Goal: Information Seeking & Learning: Learn about a topic

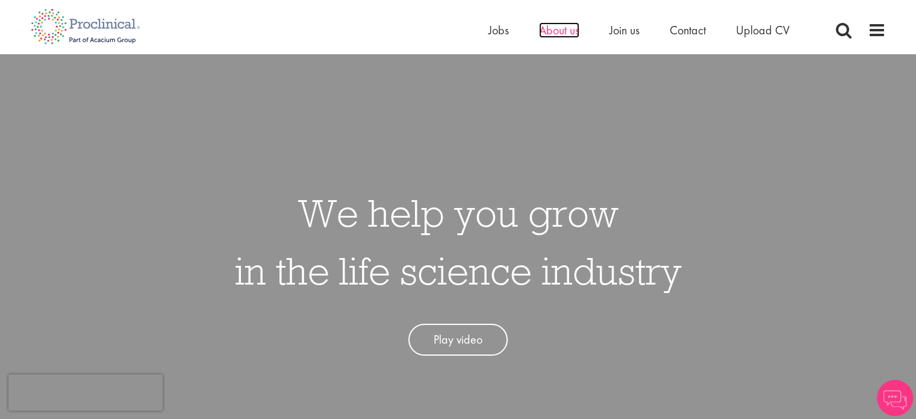
click at [566, 31] on span "About us" at bounding box center [559, 30] width 40 height 16
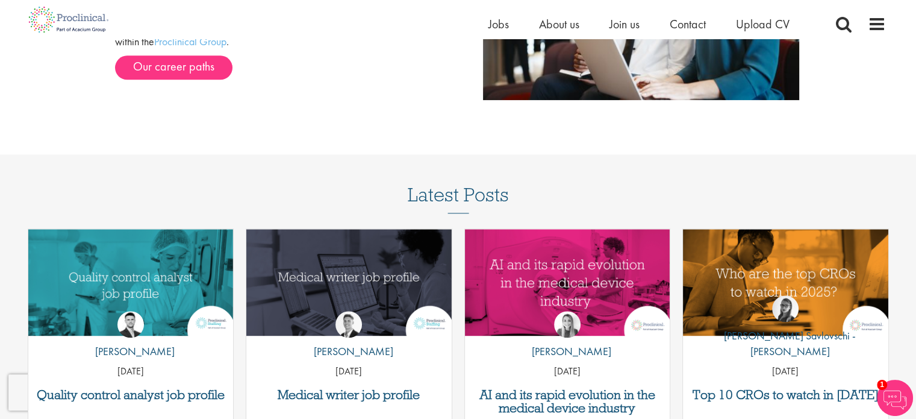
scroll to position [1386, 0]
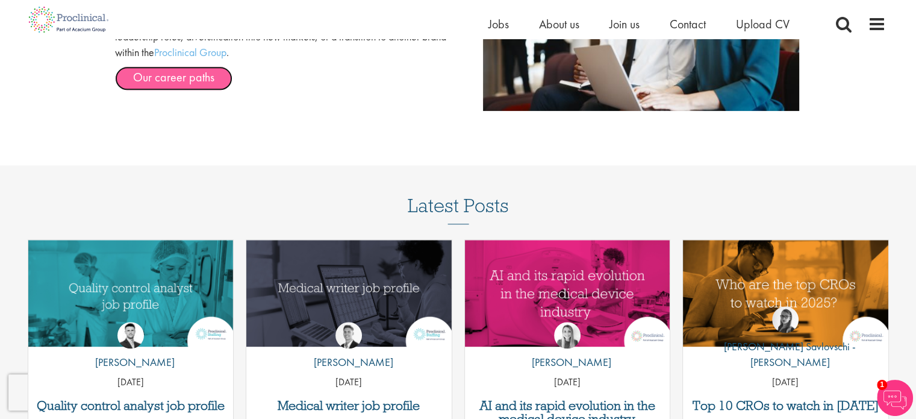
click at [200, 79] on link "Our career paths" at bounding box center [173, 78] width 117 height 24
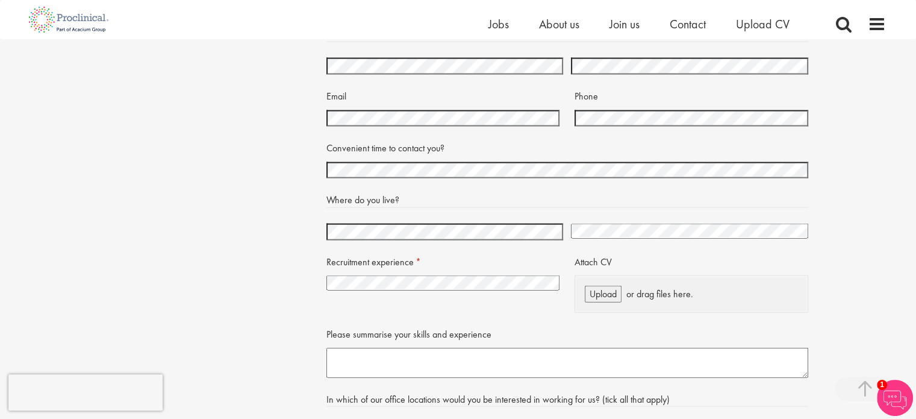
scroll to position [2590, 0]
click at [414, 283] on select "I have no previous experience working in recruitment I have recruitment experie…" at bounding box center [443, 281] width 234 height 15
select select "I have no previous experience working in recruitment"
click at [326, 274] on select "I have no previous experience working in recruitment I have recruitment experie…" at bounding box center [443, 281] width 234 height 15
click at [616, 234] on select "Afghanistan Albania Algeria American Samoa Andorra Angola Anguilla Antarctica A…" at bounding box center [689, 229] width 237 height 15
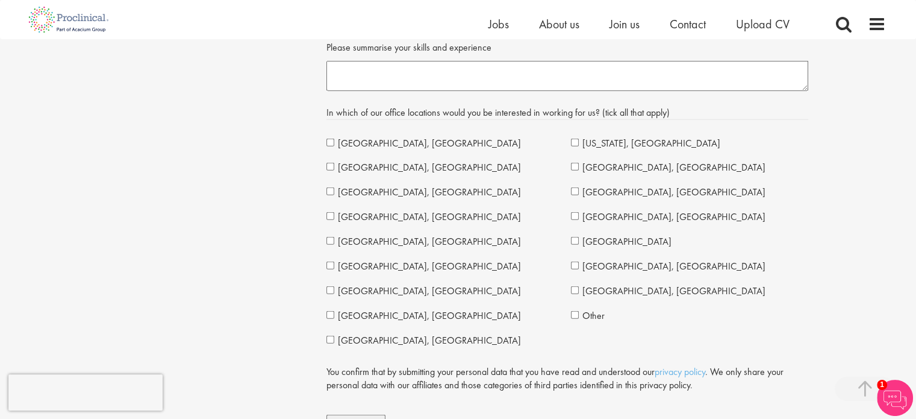
scroll to position [2891, 0]
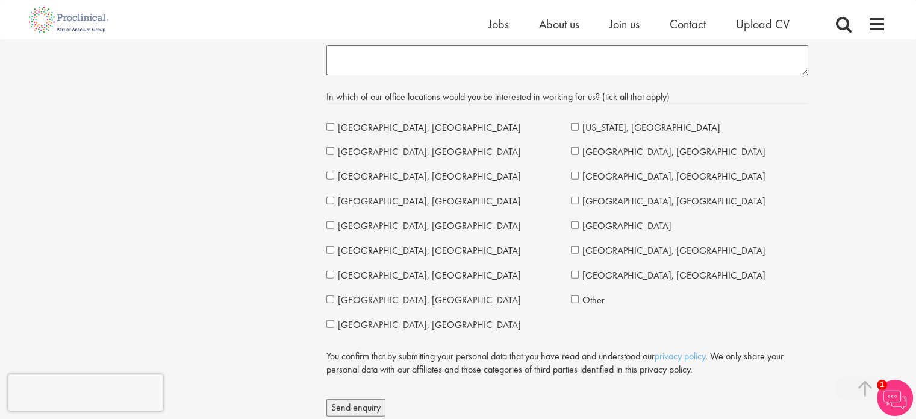
click at [363, 122] on span "London, UK" at bounding box center [429, 127] width 183 height 13
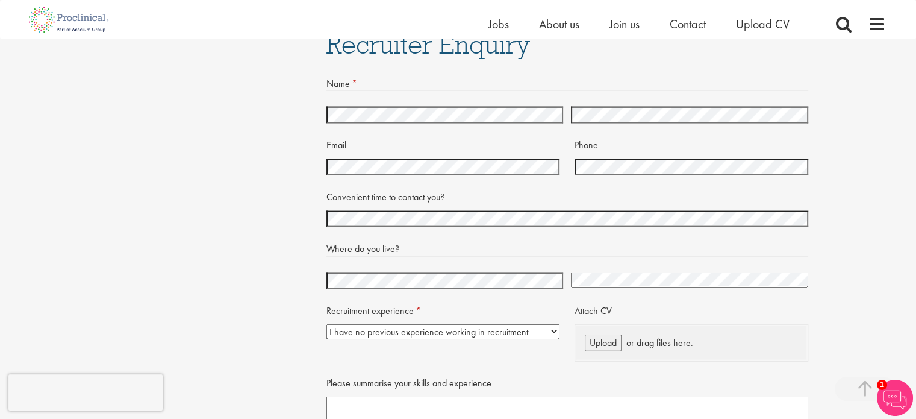
scroll to position [2469, 0]
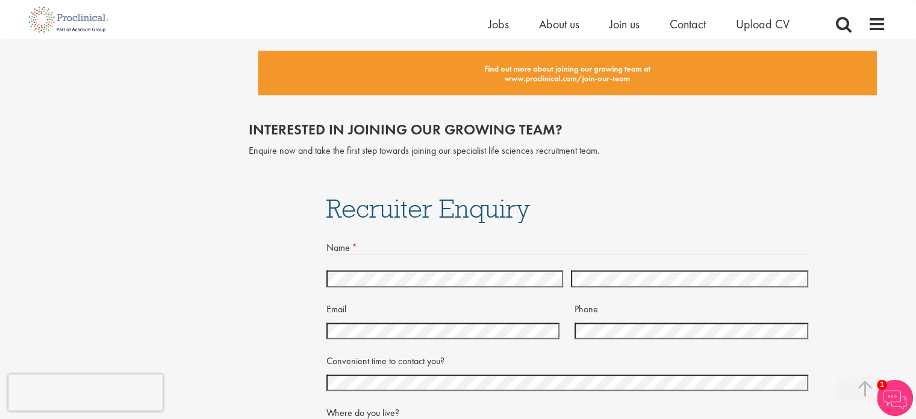
scroll to position [2349, 0]
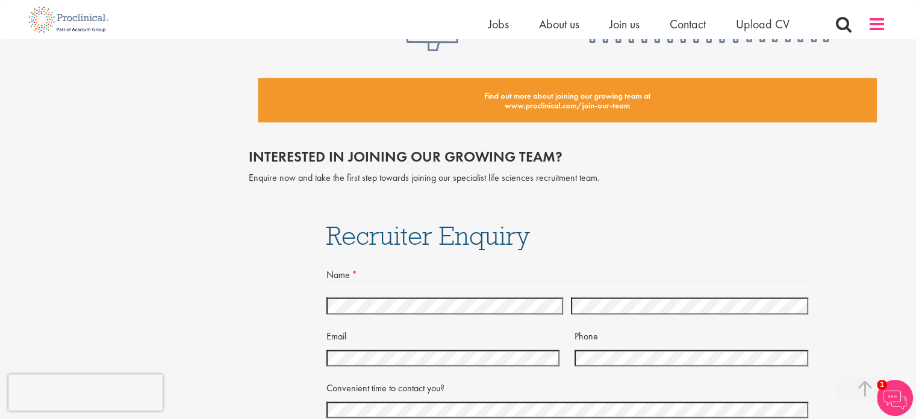
click at [881, 25] on span at bounding box center [877, 24] width 18 height 18
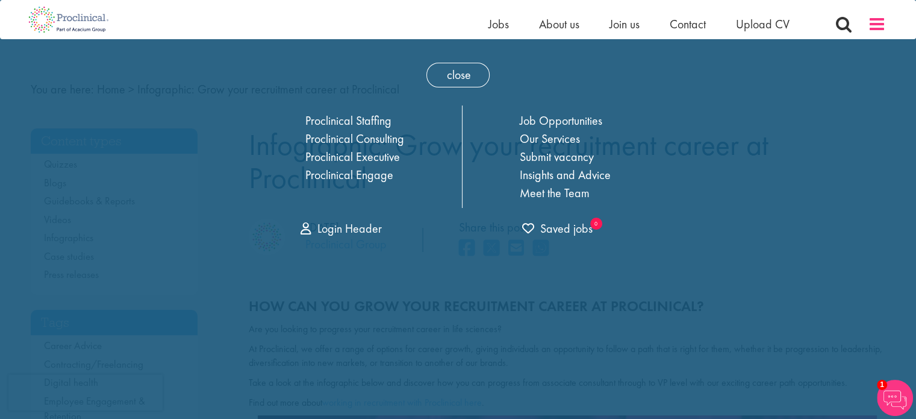
scroll to position [0, 0]
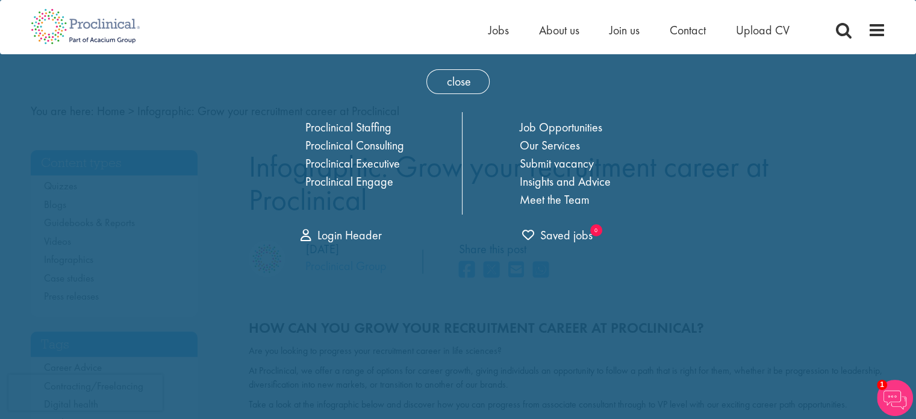
drag, startPoint x: 879, startPoint y: 23, endPoint x: 848, endPoint y: 9, distance: 33.7
click at [879, 21] on span at bounding box center [877, 30] width 18 height 18
click at [878, 20] on div "Home Jobs About us Join us Contact Upload CV" at bounding box center [454, 22] width 864 height 45
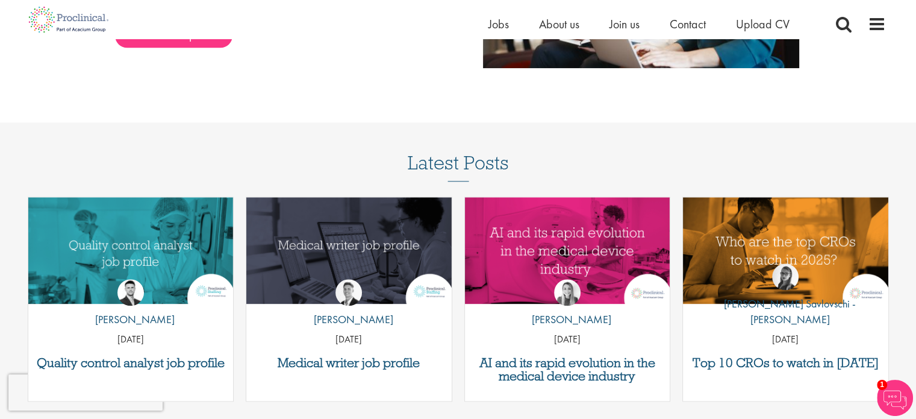
scroll to position [1326, 0]
